Goal: Information Seeking & Learning: Learn about a topic

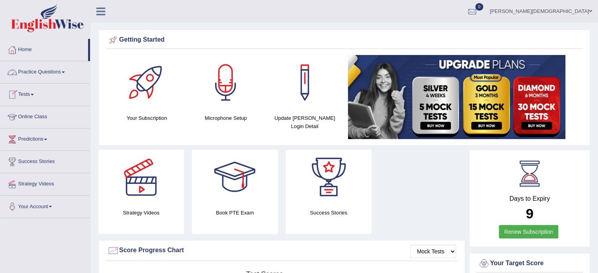
click at [65, 72] on span at bounding box center [63, 73] width 3 height 2
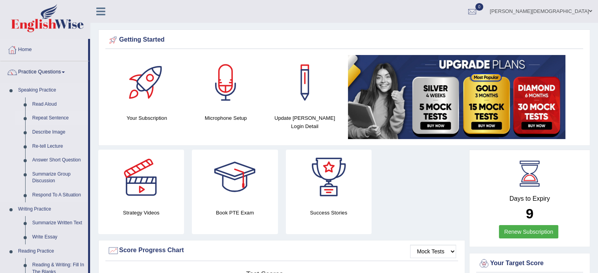
click at [55, 119] on link "Repeat Sentence" at bounding box center [58, 118] width 59 height 14
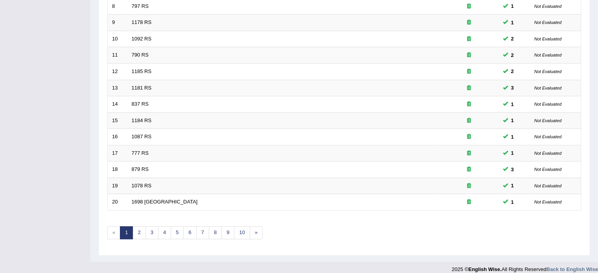
scroll to position [245, 0]
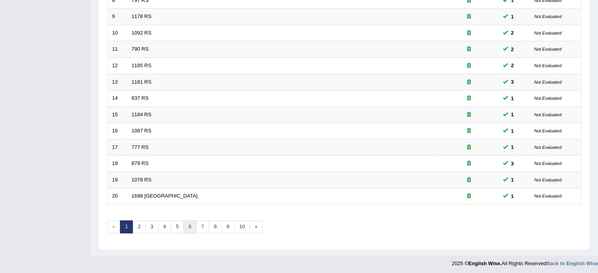
click at [189, 224] on link "6" at bounding box center [189, 227] width 13 height 13
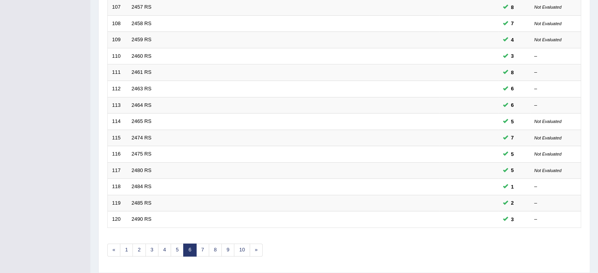
scroll to position [245, 0]
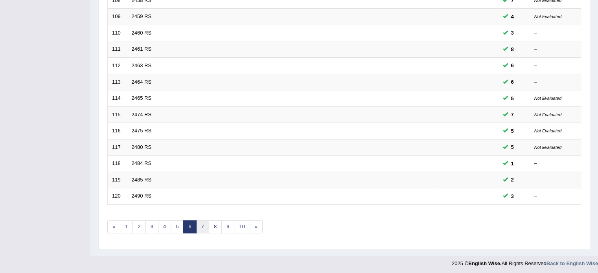
click at [201, 225] on link "7" at bounding box center [202, 227] width 13 height 13
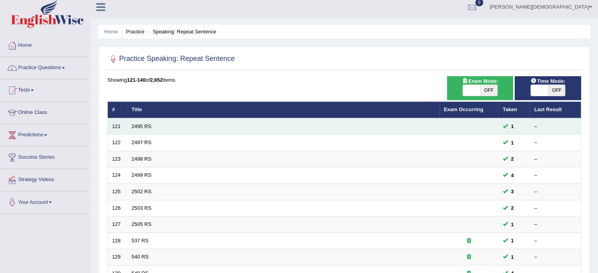
scroll to position [3, 0]
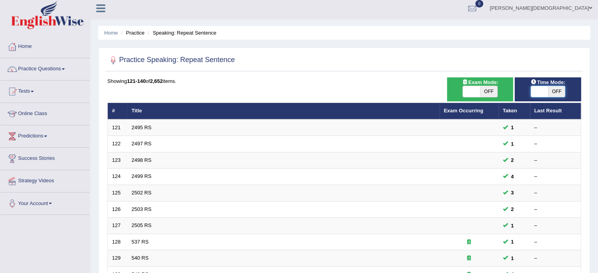
click at [533, 93] on span at bounding box center [539, 91] width 17 height 11
checkbox input "true"
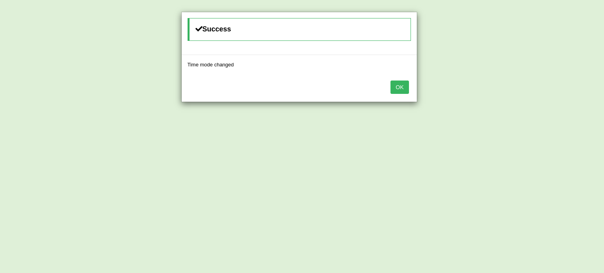
click at [402, 89] on button "OK" at bounding box center [399, 87] width 18 height 13
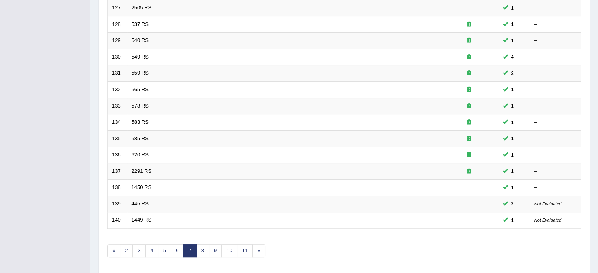
scroll to position [245, 0]
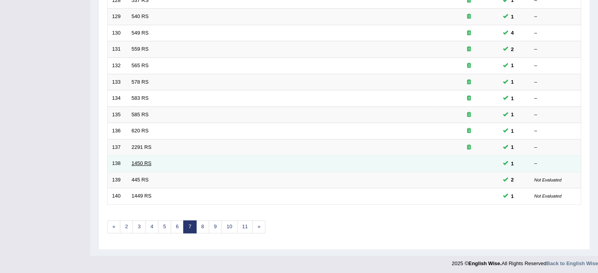
click at [146, 160] on link "1450 RS" at bounding box center [142, 163] width 20 height 6
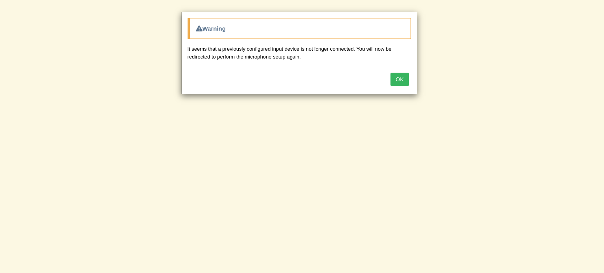
click at [403, 79] on button "OK" at bounding box center [399, 79] width 18 height 13
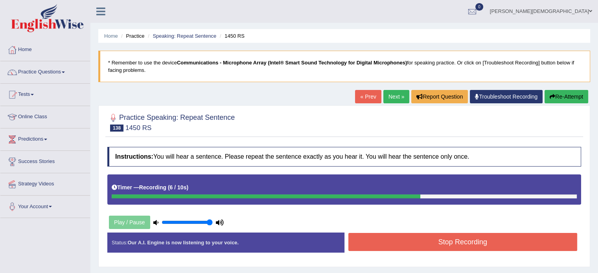
click at [492, 243] on button "Stop Recording" at bounding box center [462, 242] width 229 height 18
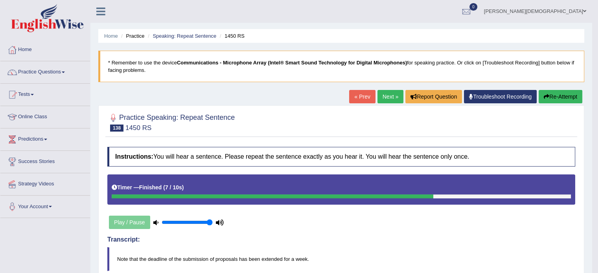
click at [567, 94] on button "Re-Attempt" at bounding box center [561, 96] width 44 height 13
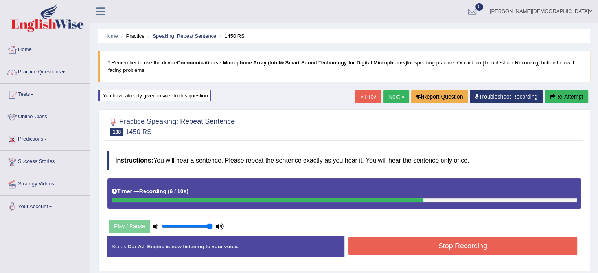
click at [465, 241] on button "Stop Recording" at bounding box center [462, 246] width 229 height 18
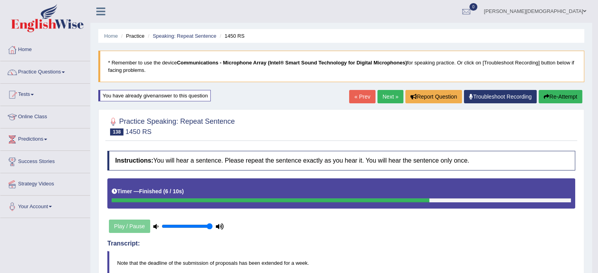
click at [388, 94] on link "Next »" at bounding box center [390, 96] width 26 height 13
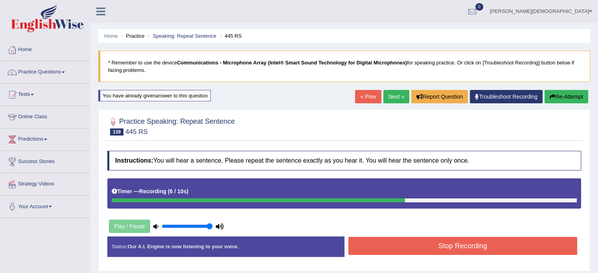
click at [464, 250] on button "Stop Recording" at bounding box center [462, 246] width 229 height 18
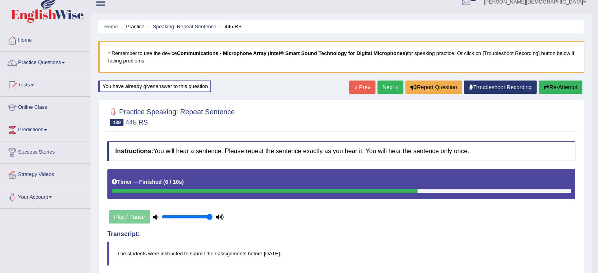
scroll to position [9, 0]
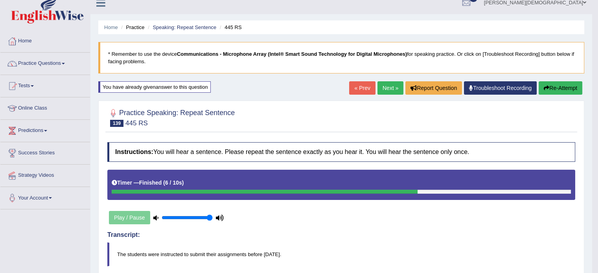
click at [566, 85] on button "Re-Attempt" at bounding box center [561, 87] width 44 height 13
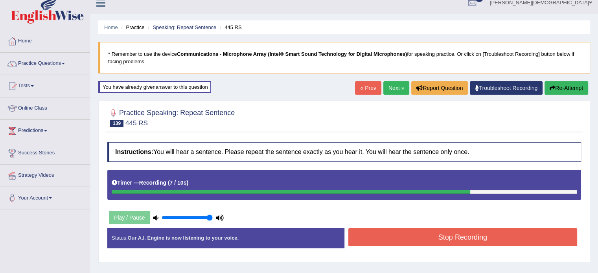
click at [488, 239] on button "Stop Recording" at bounding box center [462, 237] width 229 height 18
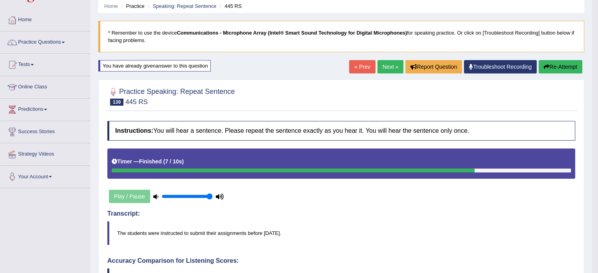
scroll to position [29, 0]
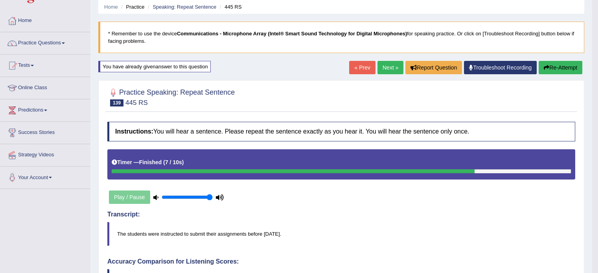
click at [388, 67] on link "Next »" at bounding box center [390, 67] width 26 height 13
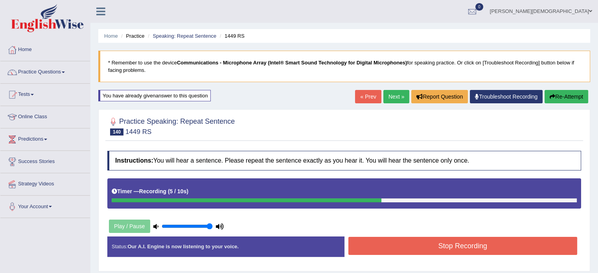
click at [453, 240] on button "Stop Recording" at bounding box center [462, 246] width 229 height 18
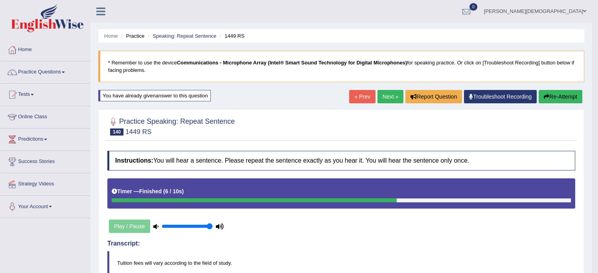
click at [562, 96] on button "Re-Attempt" at bounding box center [561, 96] width 44 height 13
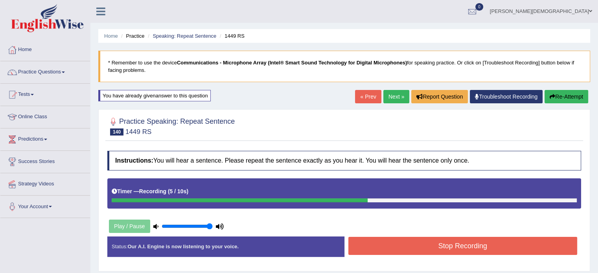
click at [505, 245] on button "Stop Recording" at bounding box center [462, 246] width 229 height 18
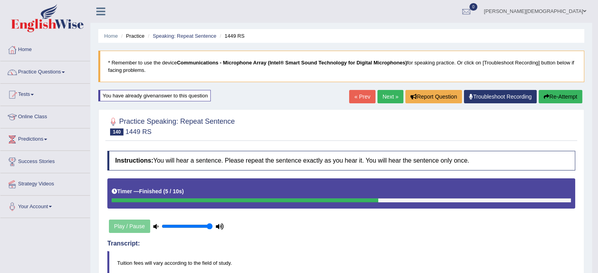
click at [387, 99] on link "Next »" at bounding box center [390, 96] width 26 height 13
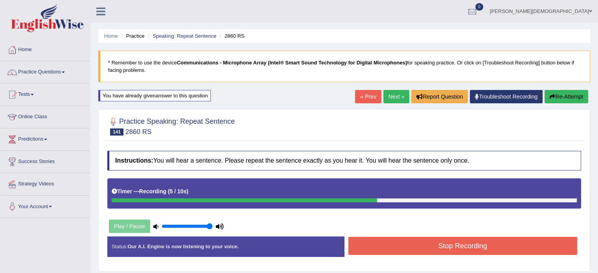
click at [467, 244] on button "Stop Recording" at bounding box center [462, 246] width 229 height 18
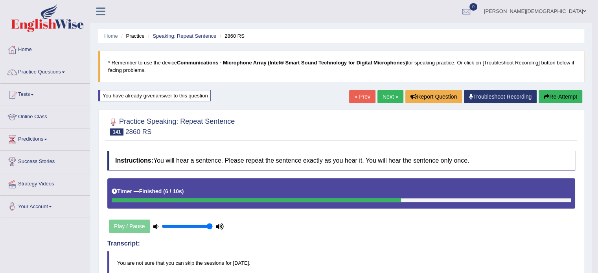
click at [385, 96] on link "Next »" at bounding box center [390, 96] width 26 height 13
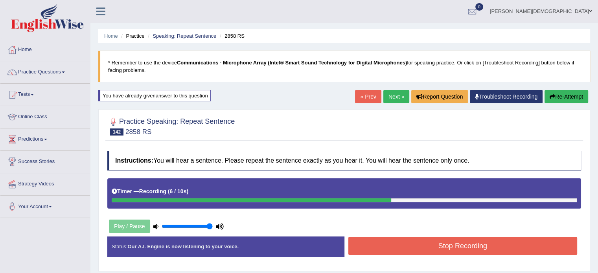
click at [466, 243] on button "Stop Recording" at bounding box center [462, 246] width 229 height 18
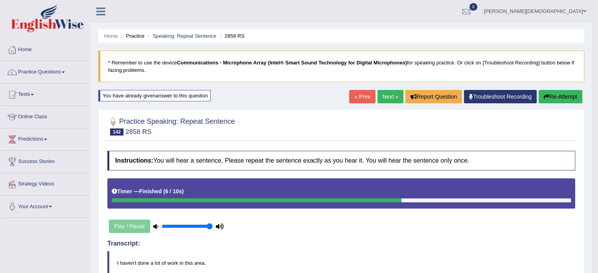
click at [390, 92] on link "Next »" at bounding box center [390, 96] width 26 height 13
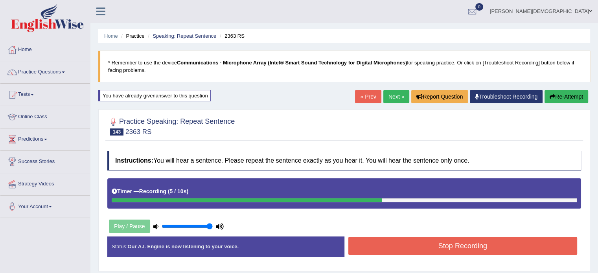
click at [450, 247] on button "Stop Recording" at bounding box center [462, 246] width 229 height 18
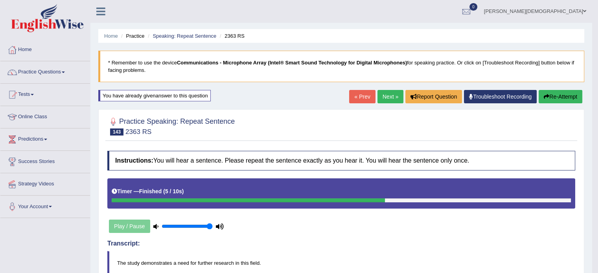
click at [383, 96] on link "Next »" at bounding box center [390, 96] width 26 height 13
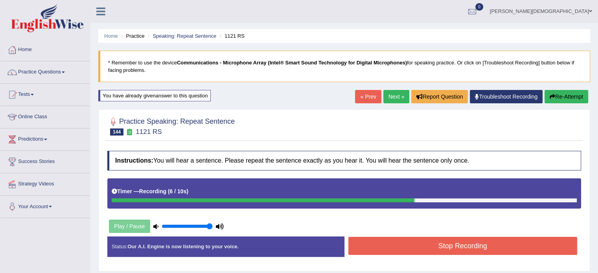
click at [469, 245] on button "Stop Recording" at bounding box center [462, 246] width 229 height 18
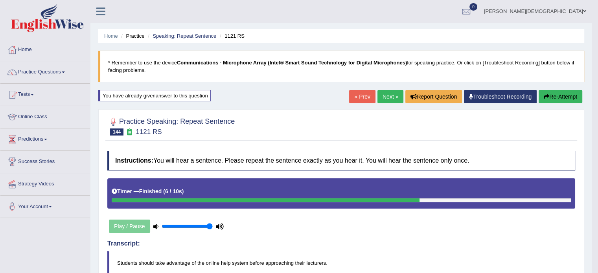
click at [563, 96] on button "Re-Attempt" at bounding box center [561, 96] width 44 height 13
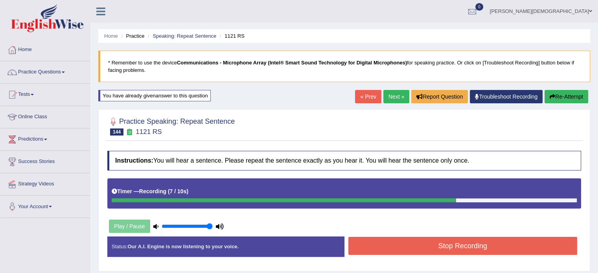
click at [501, 248] on button "Stop Recording" at bounding box center [462, 246] width 229 height 18
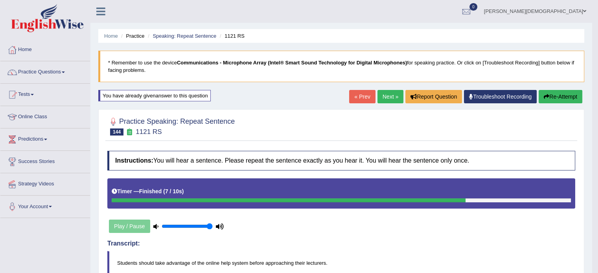
click at [388, 98] on link "Next »" at bounding box center [390, 96] width 26 height 13
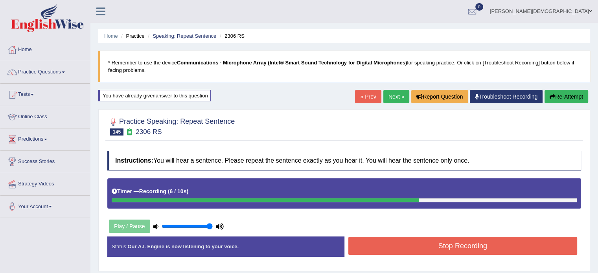
click at [434, 247] on button "Stop Recording" at bounding box center [462, 246] width 229 height 18
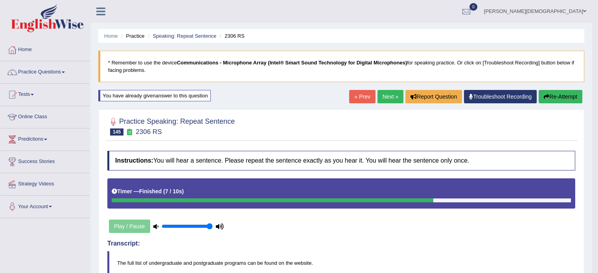
click at [384, 97] on link "Next »" at bounding box center [390, 96] width 26 height 13
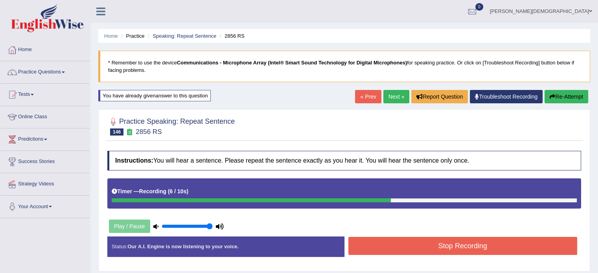
click at [473, 243] on button "Stop Recording" at bounding box center [462, 246] width 229 height 18
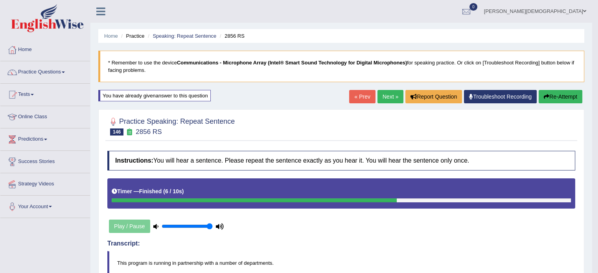
click at [566, 97] on button "Re-Attempt" at bounding box center [561, 96] width 44 height 13
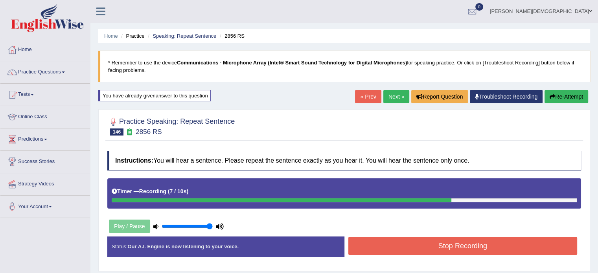
click at [488, 251] on button "Stop Recording" at bounding box center [462, 246] width 229 height 18
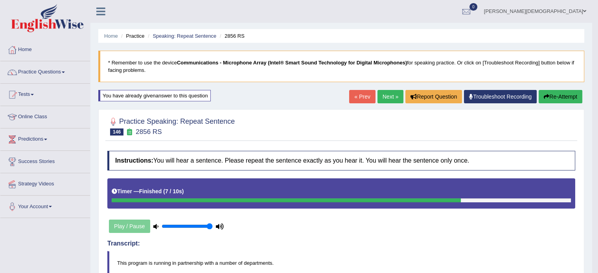
click at [568, 96] on button "Re-Attempt" at bounding box center [561, 96] width 44 height 13
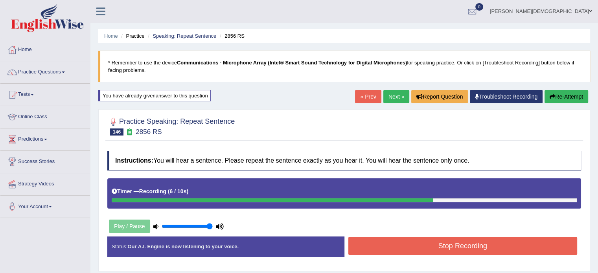
click at [500, 245] on button "Stop Recording" at bounding box center [462, 246] width 229 height 18
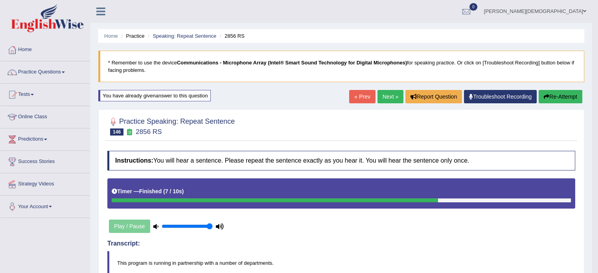
click at [500, 245] on h4 "Transcript:" at bounding box center [341, 243] width 468 height 7
